Goal: Task Accomplishment & Management: Use online tool/utility

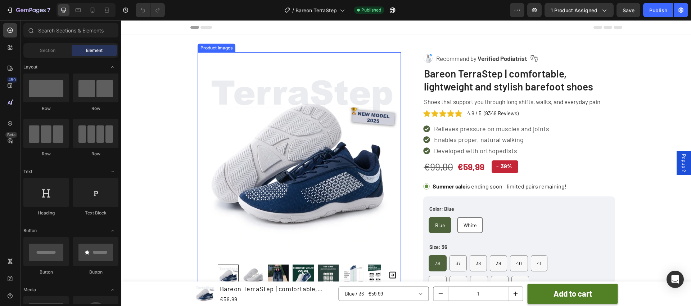
click at [324, 139] on img at bounding box center [299, 153] width 203 height 203
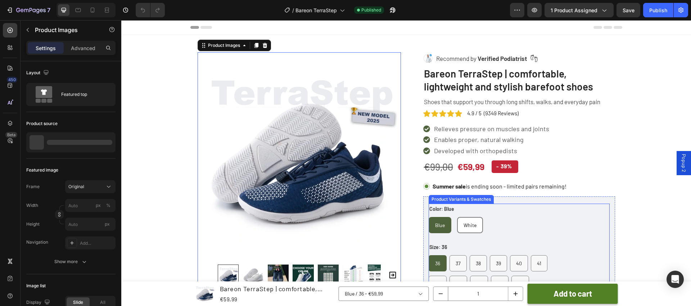
click at [501, 213] on div "Color: Blue Blue Blue Blue White White White" at bounding box center [492, 218] width 127 height 30
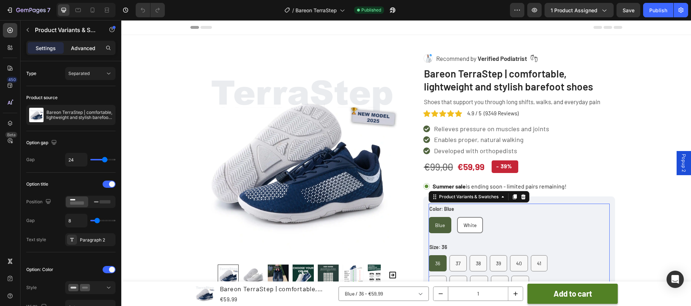
click at [84, 48] on p "Advanced" at bounding box center [83, 48] width 24 height 8
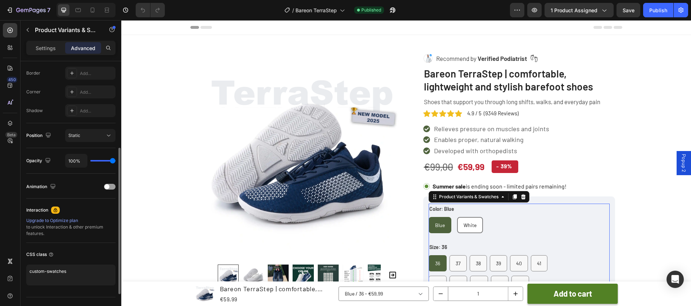
scroll to position [215, 0]
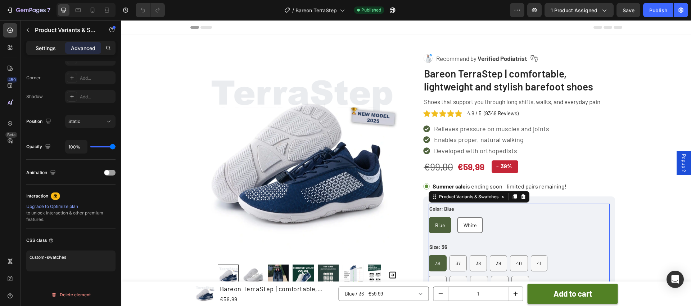
click at [47, 48] on p "Settings" at bounding box center [46, 48] width 20 height 8
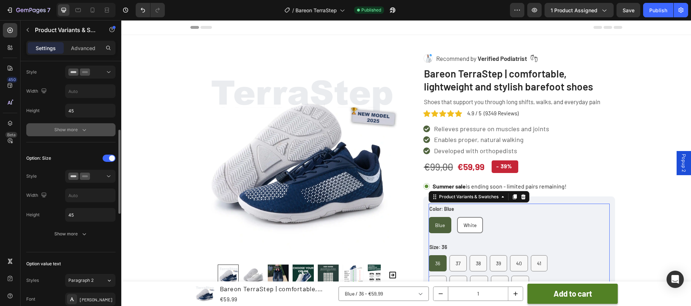
click at [70, 130] on div "Show more" at bounding box center [70, 129] width 33 height 7
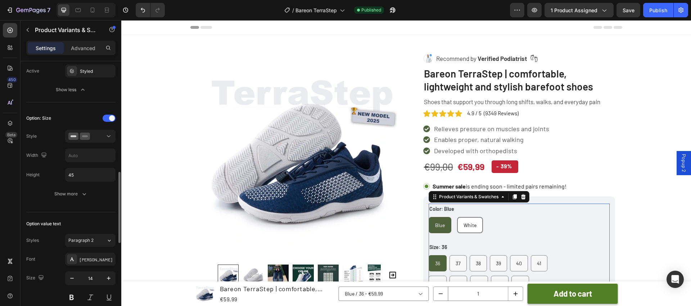
scroll to position [410, 0]
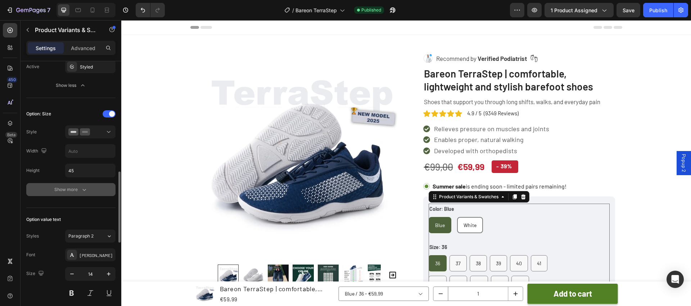
click at [82, 189] on icon "button" at bounding box center [84, 189] width 7 height 7
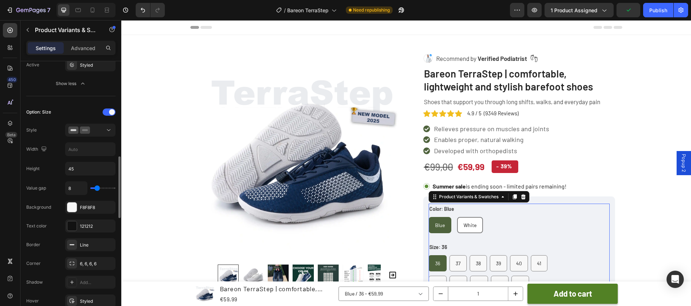
scroll to position [411, 0]
click at [92, 131] on div at bounding box center [90, 130] width 44 height 7
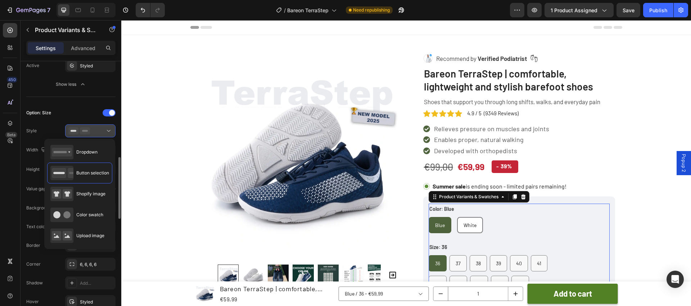
click at [93, 130] on div at bounding box center [90, 130] width 44 height 7
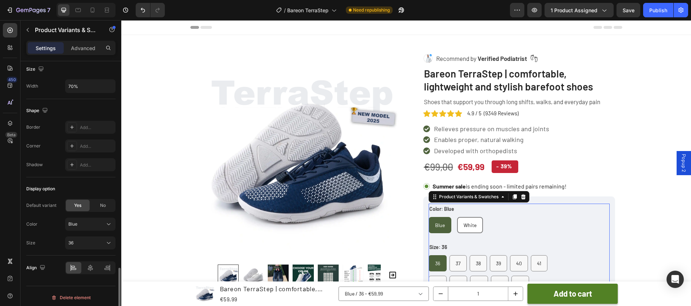
scroll to position [870, 0]
click at [85, 240] on div "36" at bounding box center [85, 240] width 35 height 6
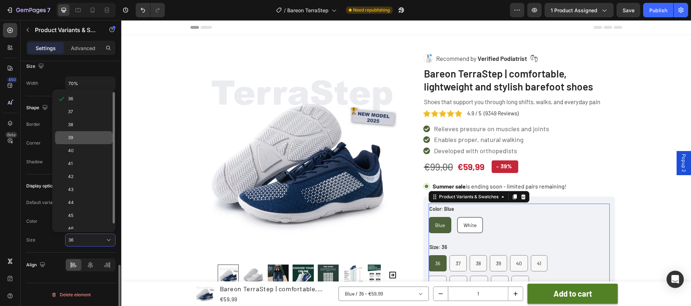
click at [84, 134] on div "39" at bounding box center [89, 137] width 42 height 6
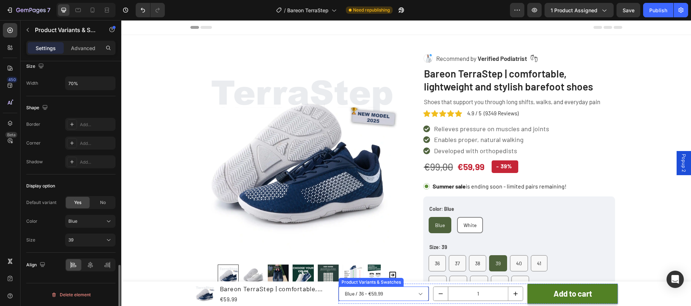
click at [355, 294] on select "Blue / 36 - €59,99 Blue / 37 - €59,99 Blue / 38 - €59,99 Blue / 39 - €59,99 Blu…" at bounding box center [384, 293] width 90 height 14
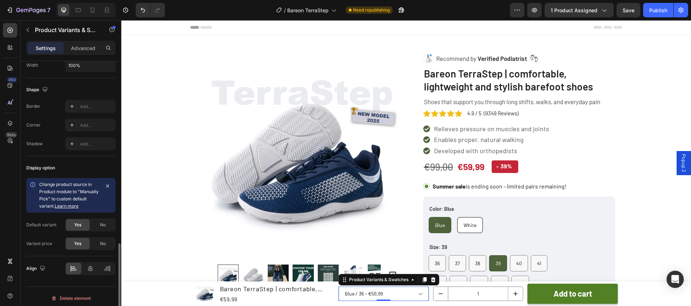
scroll to position [544, 0]
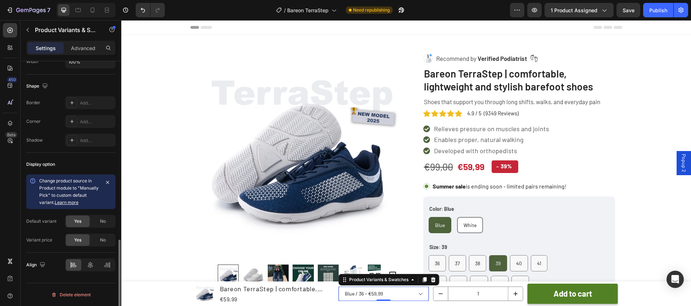
click at [33, 181] on icon at bounding box center [32, 181] width 1 height 1
click at [657, 12] on div "Publish" at bounding box center [658, 10] width 18 height 8
